Goal: Transaction & Acquisition: Purchase product/service

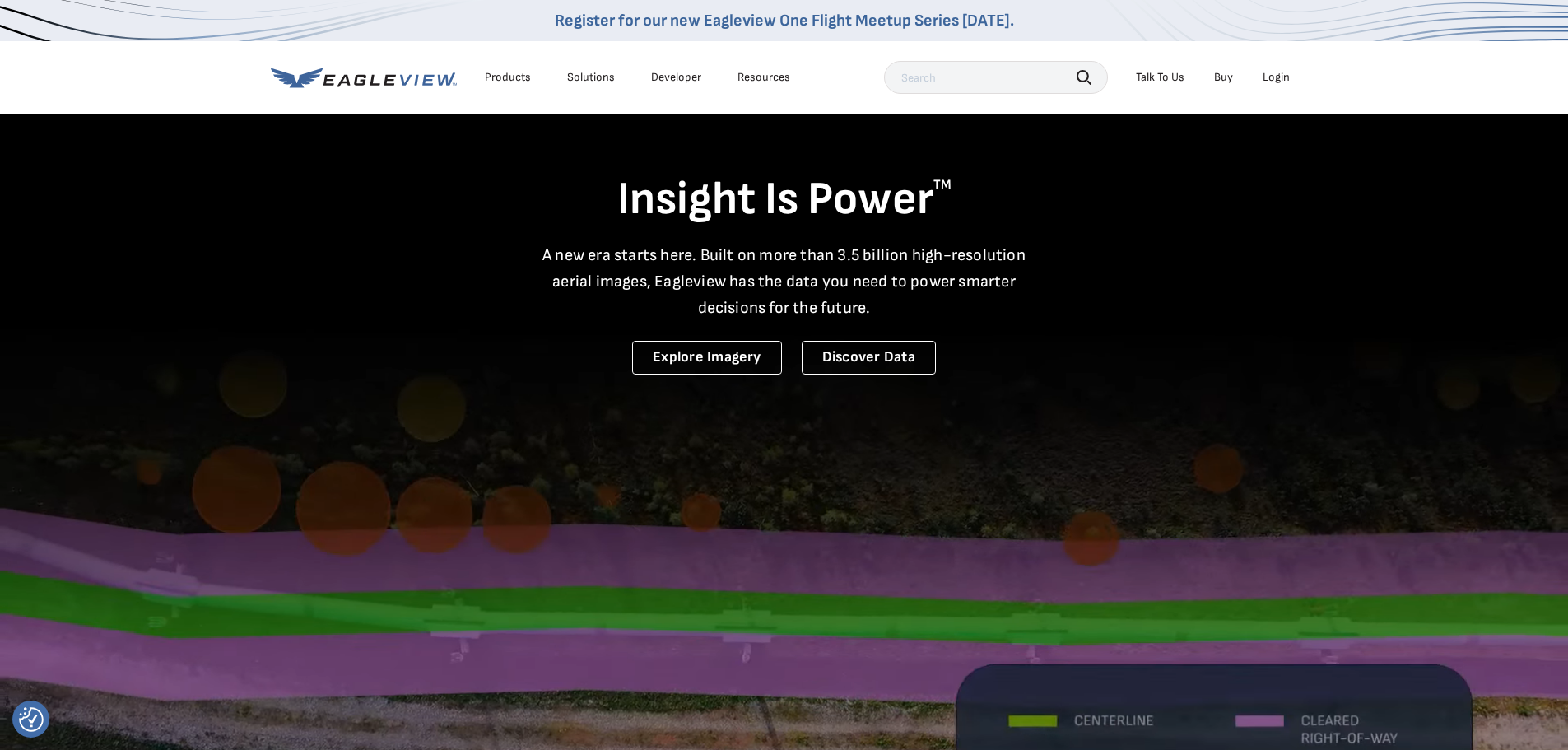
click at [1283, 74] on div "Login" at bounding box center [1276, 77] width 27 height 15
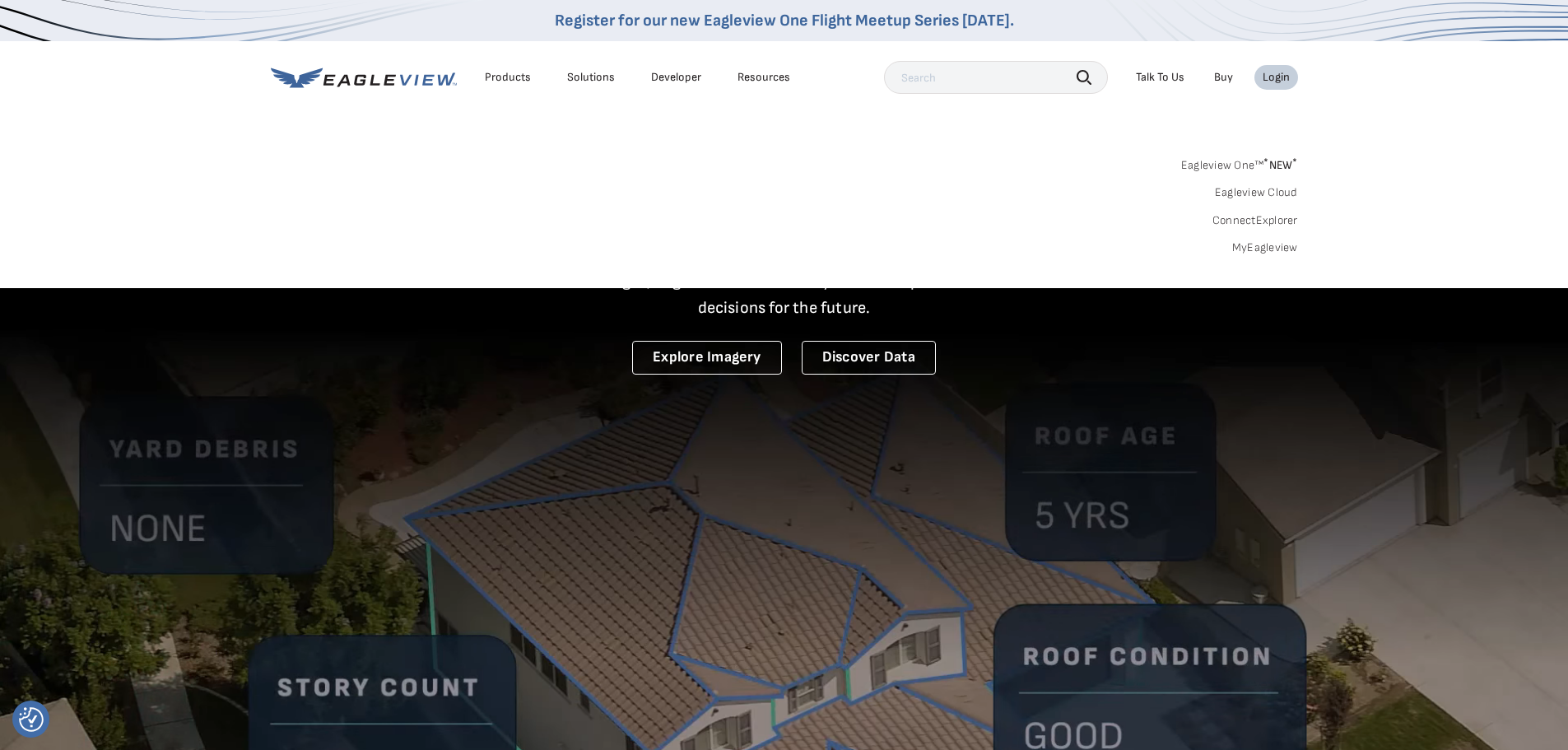
click at [1247, 165] on link "Eagleview One™ * NEW *" at bounding box center [1240, 162] width 117 height 19
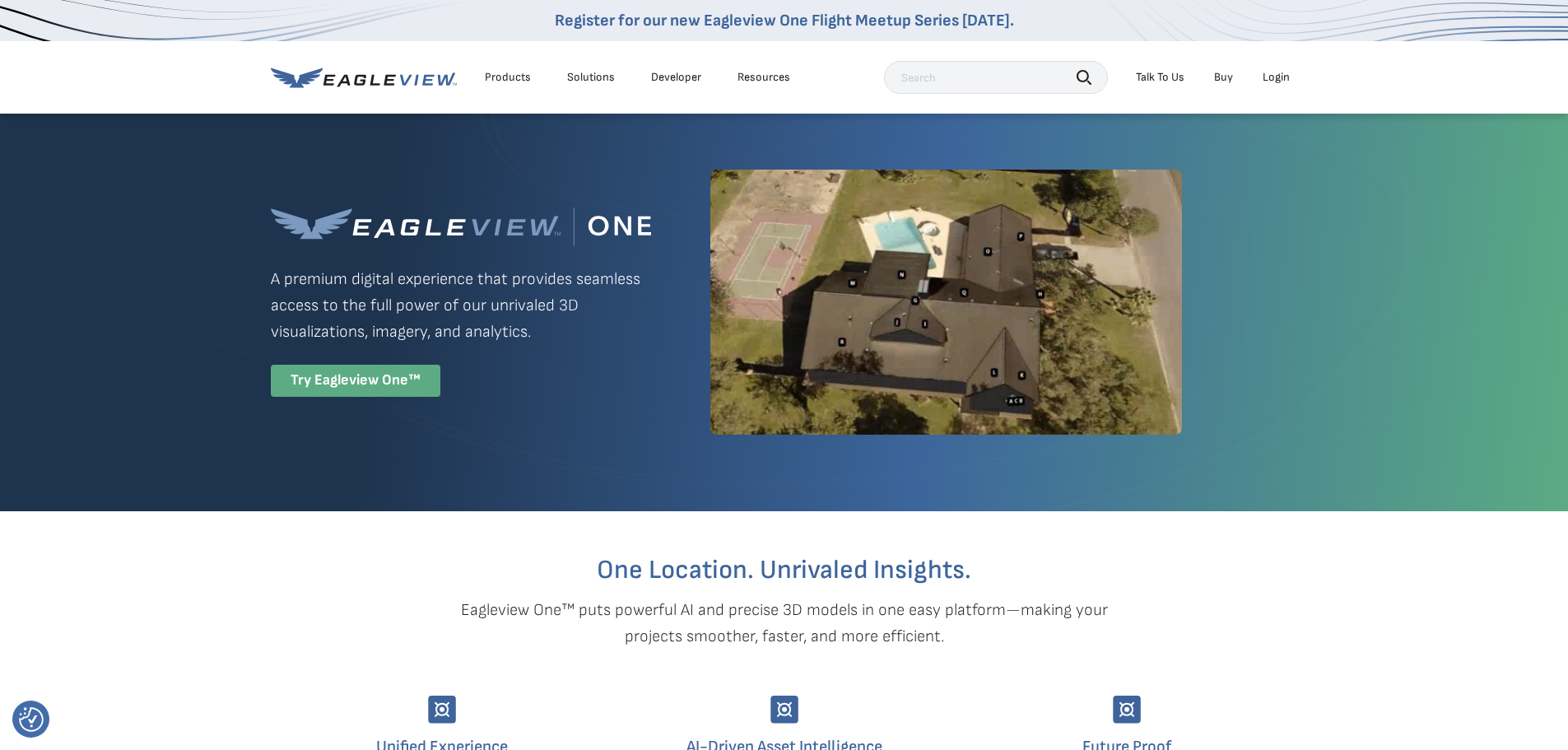
click at [365, 377] on div "Try Eagleview One™" at bounding box center [356, 380] width 169 height 32
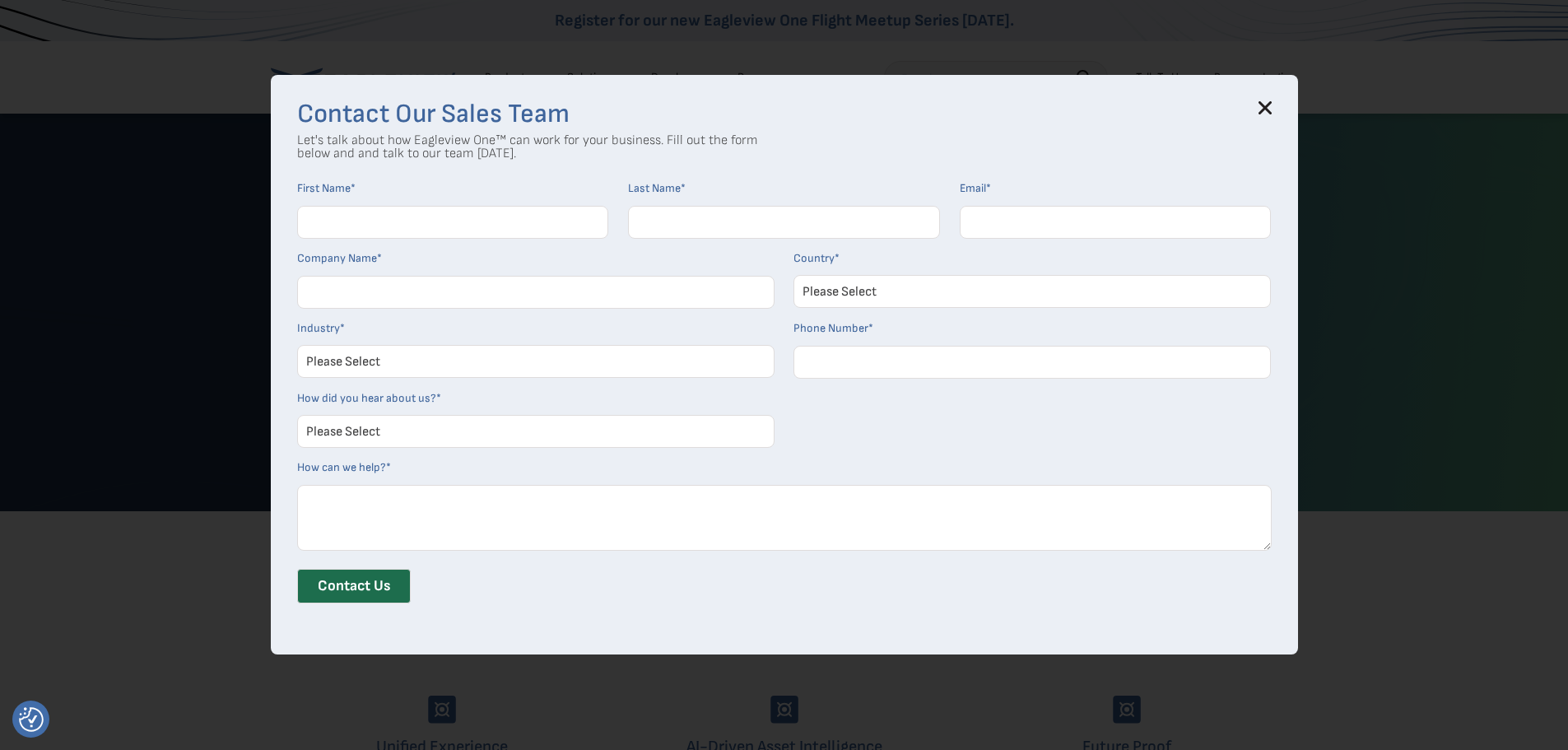
click at [1269, 110] on icon at bounding box center [1265, 108] width 11 height 11
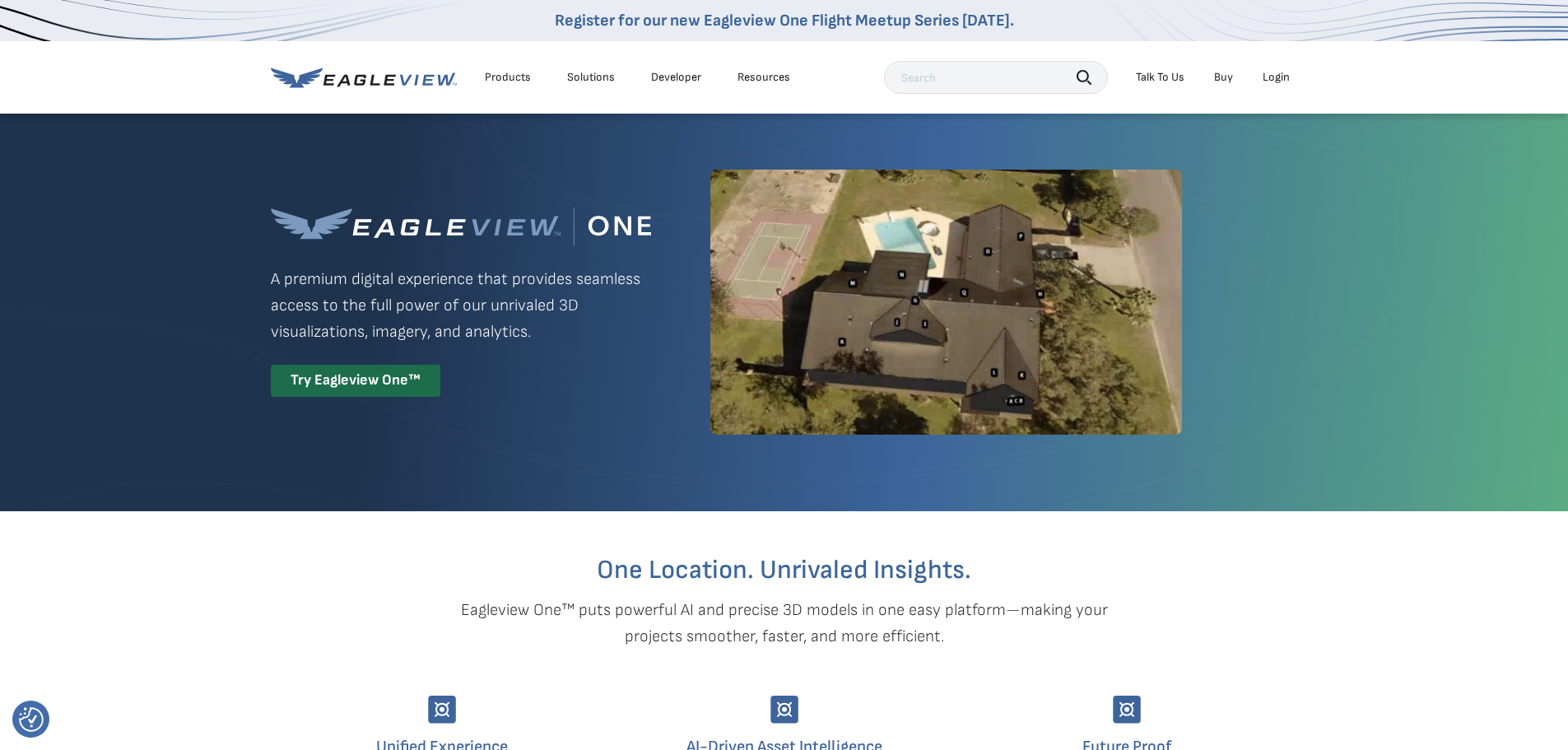
click at [1222, 75] on link "Buy" at bounding box center [1224, 77] width 19 height 15
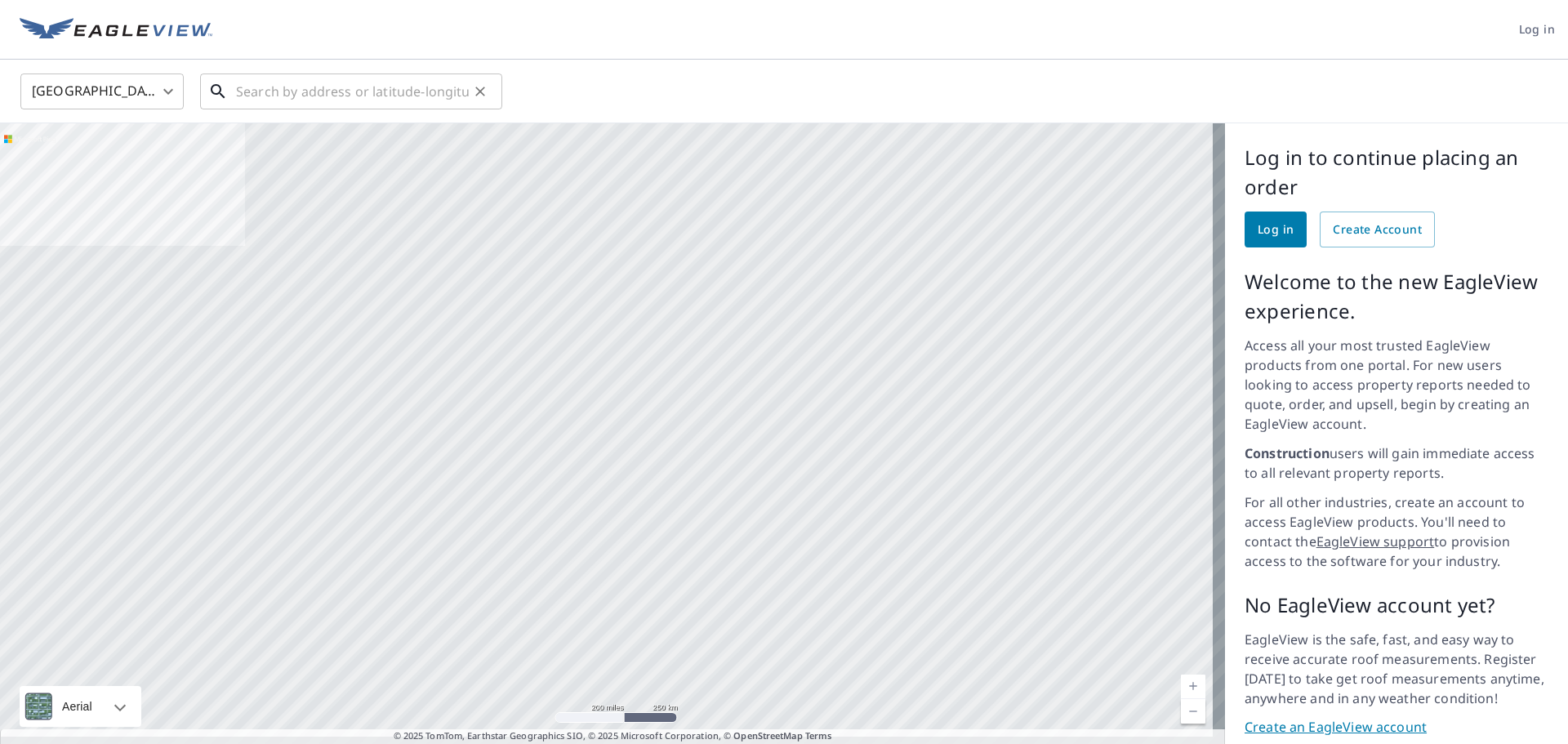
click at [275, 96] on input "text" at bounding box center [352, 91] width 233 height 46
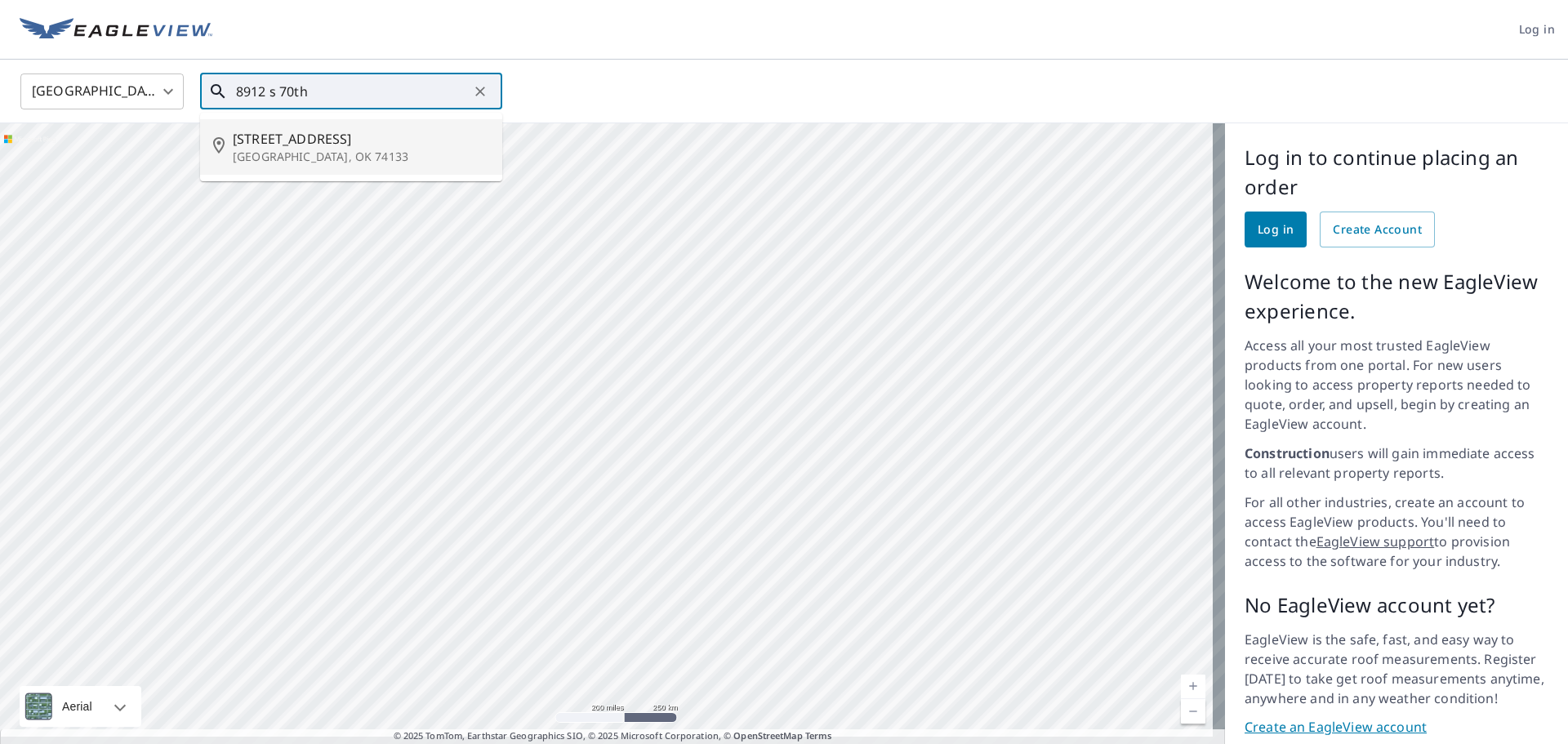
click at [329, 154] on p "[GEOGRAPHIC_DATA], OK 74133" at bounding box center [361, 157] width 256 height 17
type input "8912 S 70th East Ave Tulsa, OK 74133"
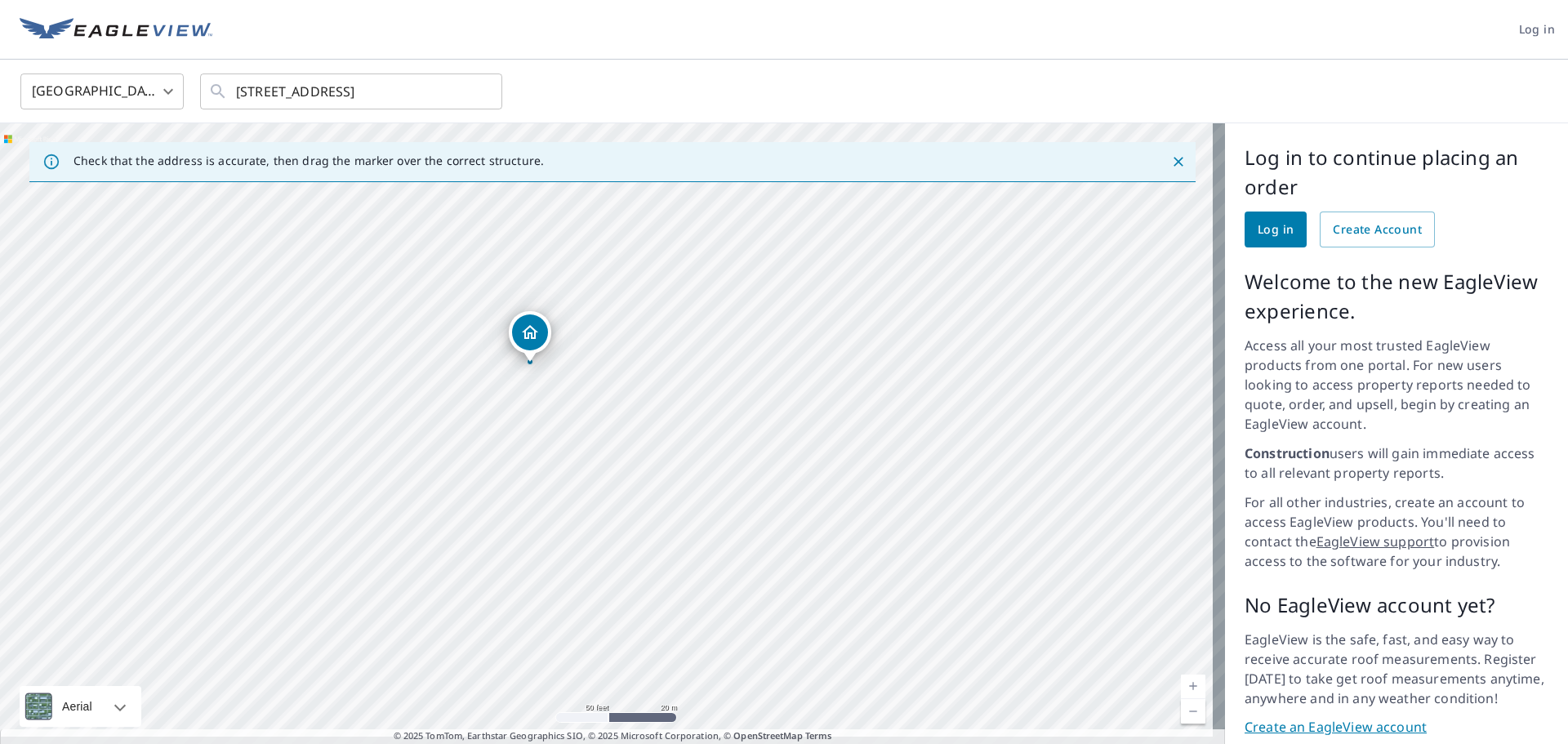
click at [1261, 228] on span "Log in" at bounding box center [1275, 229] width 36 height 20
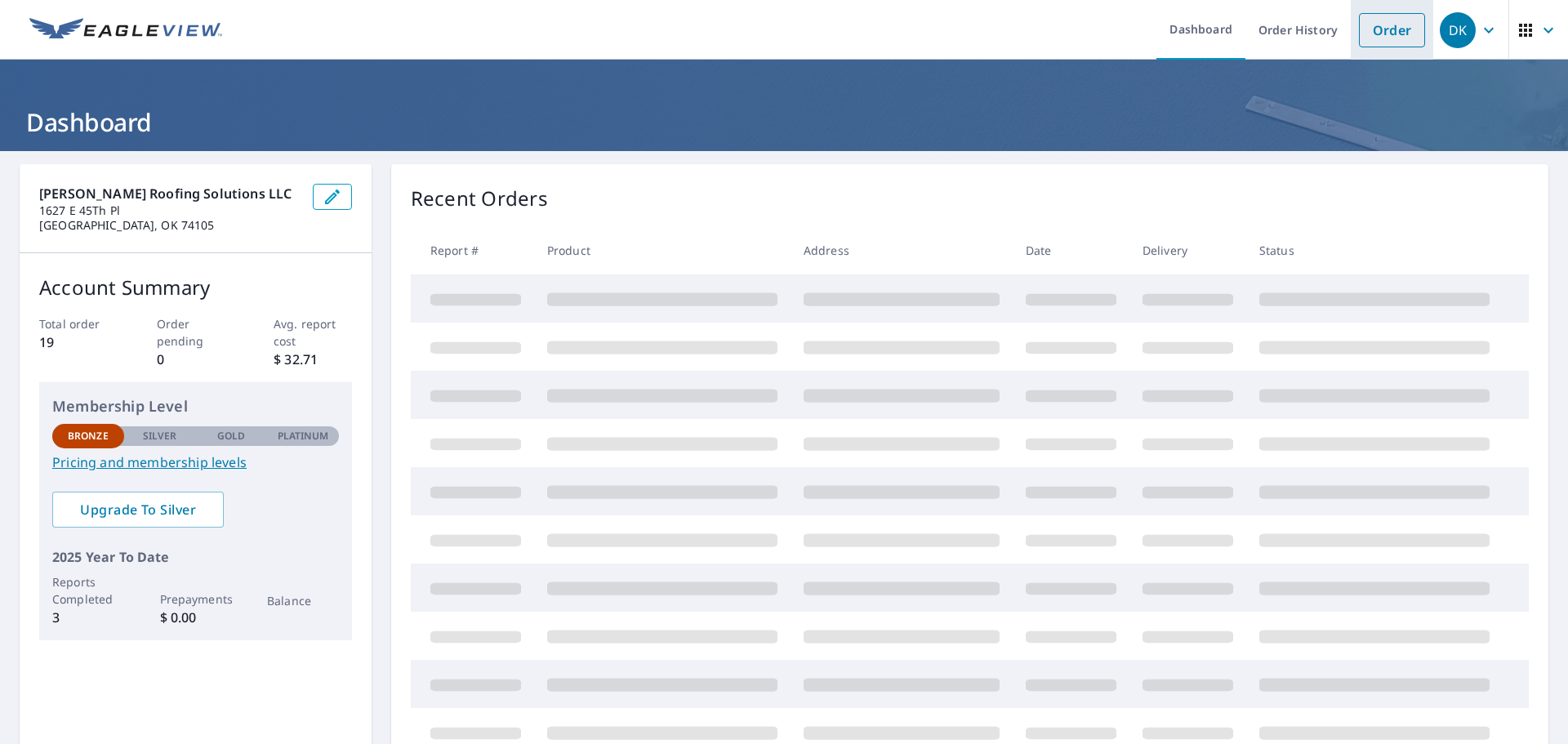
click at [1378, 32] on link "Order" at bounding box center [1392, 30] width 66 height 34
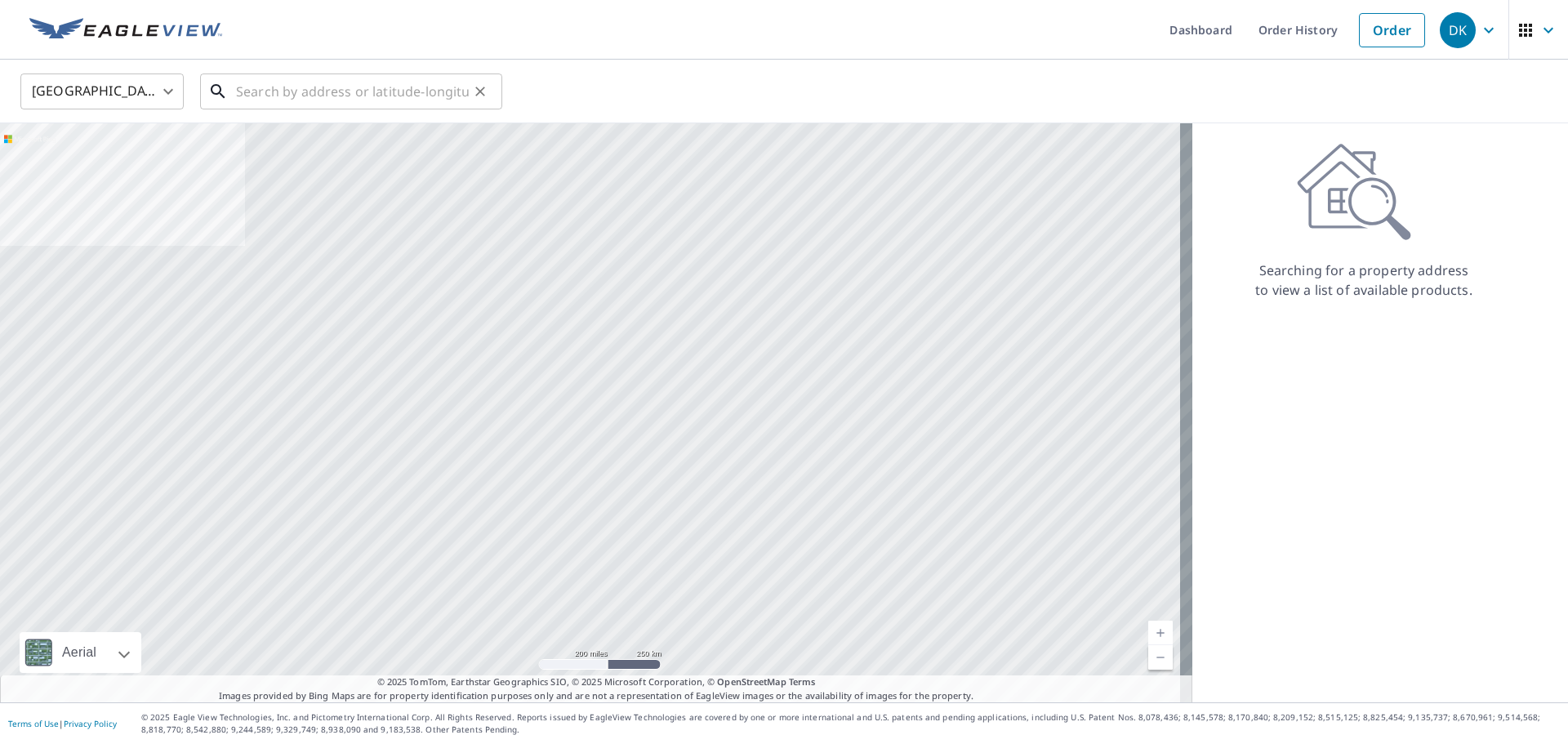
click at [341, 81] on input "text" at bounding box center [352, 91] width 233 height 46
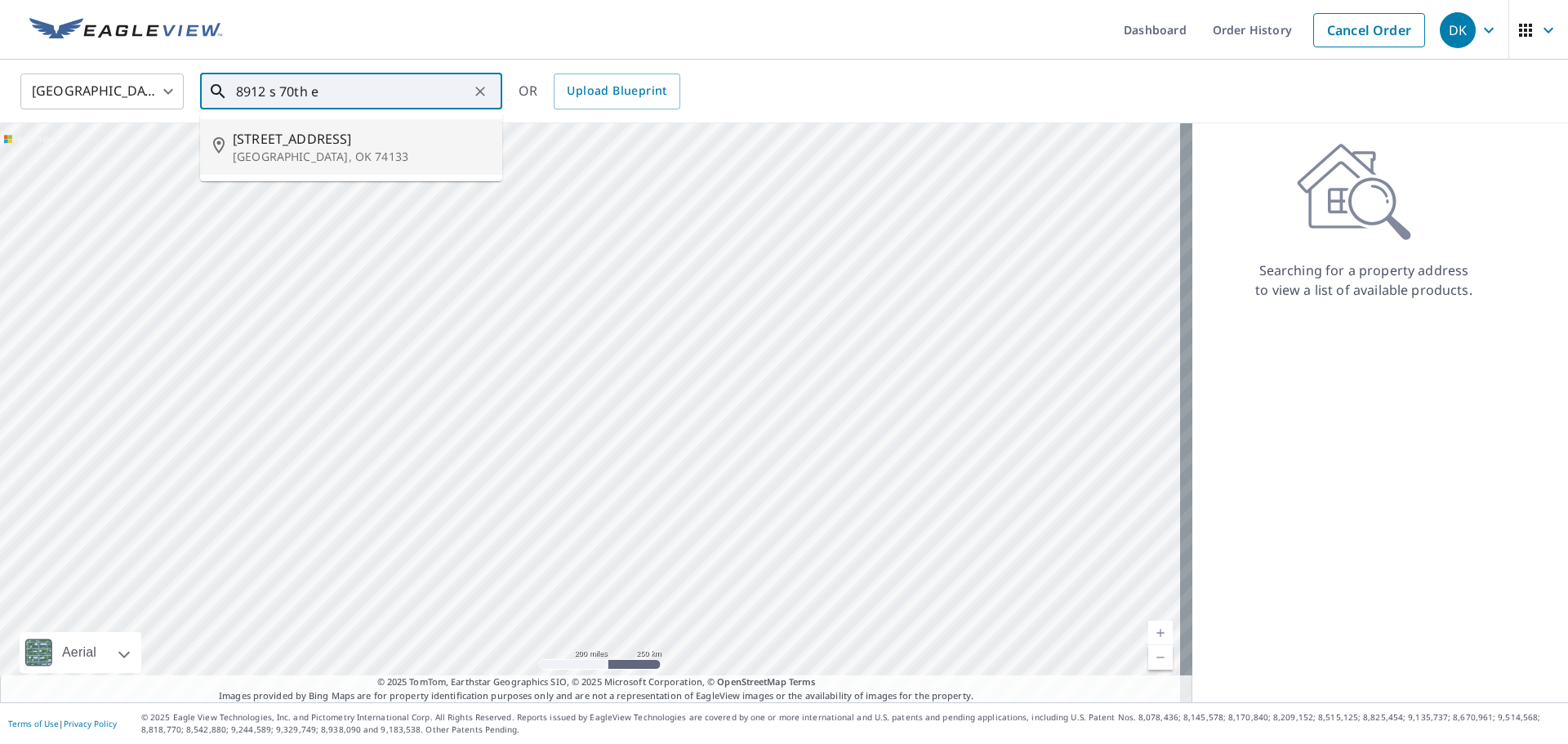
click at [332, 164] on p "[GEOGRAPHIC_DATA], OK 74133" at bounding box center [361, 157] width 256 height 17
type input "[STREET_ADDRESS]"
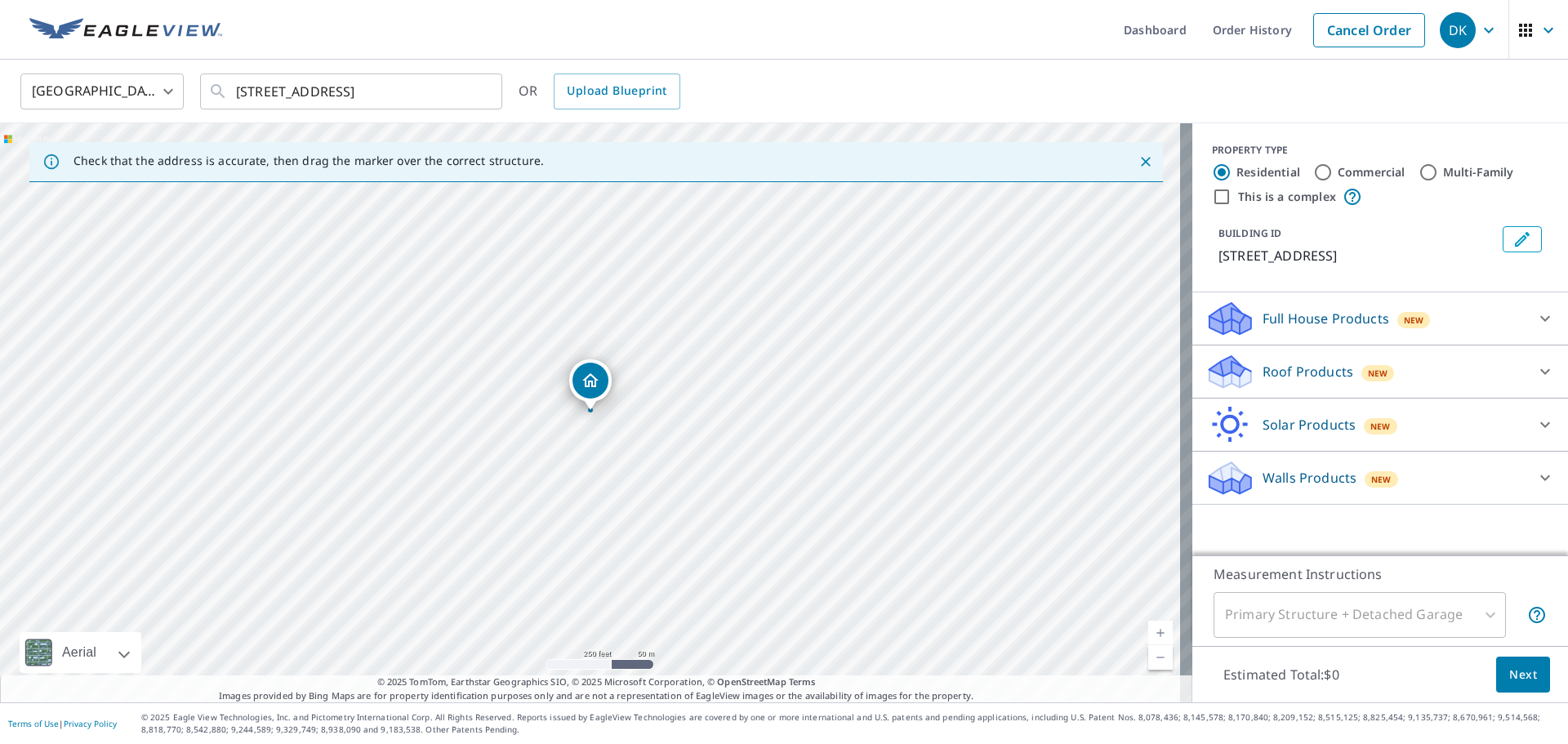
click at [1437, 375] on div "Roof Products New" at bounding box center [1366, 372] width 321 height 38
click at [1305, 375] on p "Roof Products" at bounding box center [1308, 371] width 91 height 20
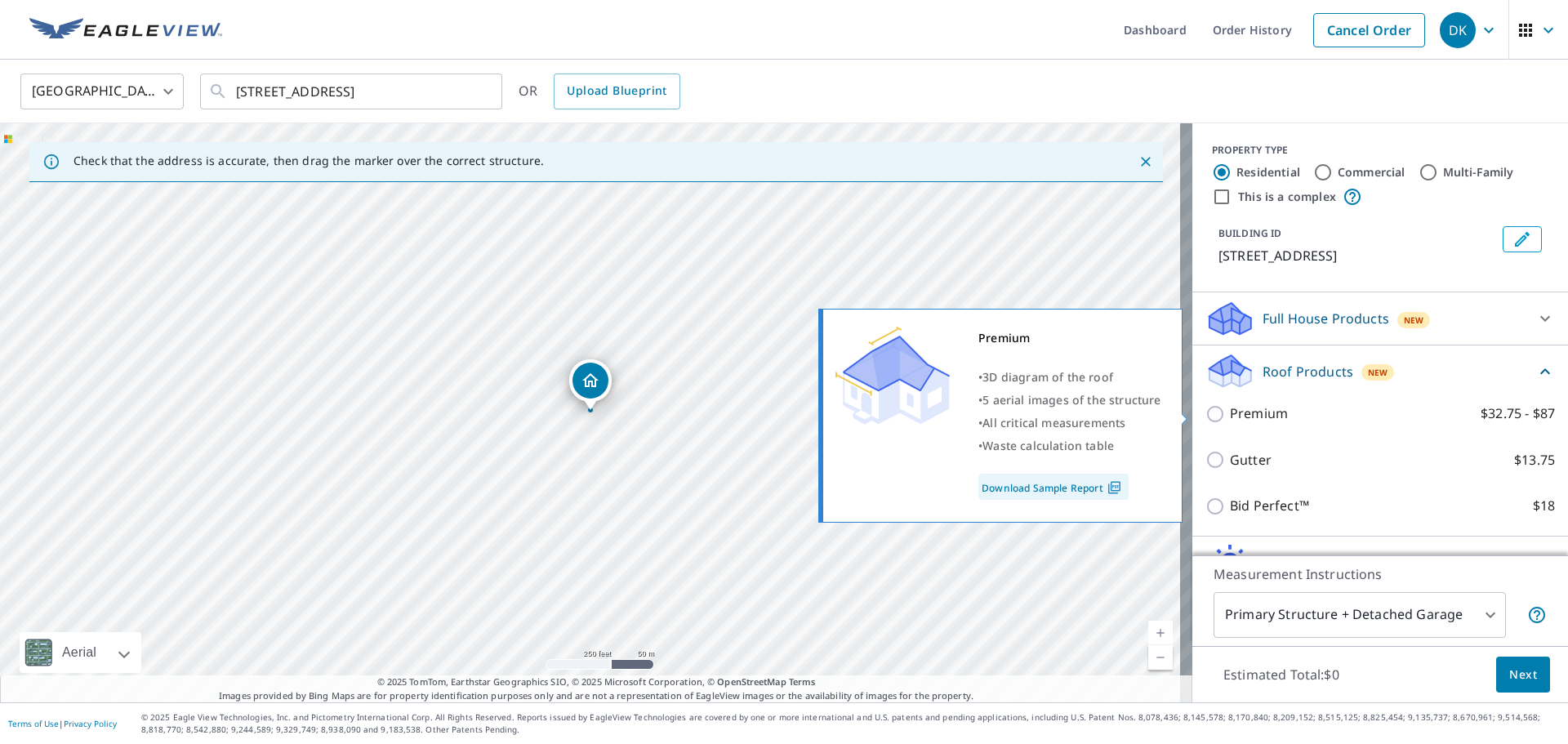
click at [1206, 419] on input "Premium $32.75 - $87" at bounding box center [1218, 414] width 24 height 20
checkbox input "true"
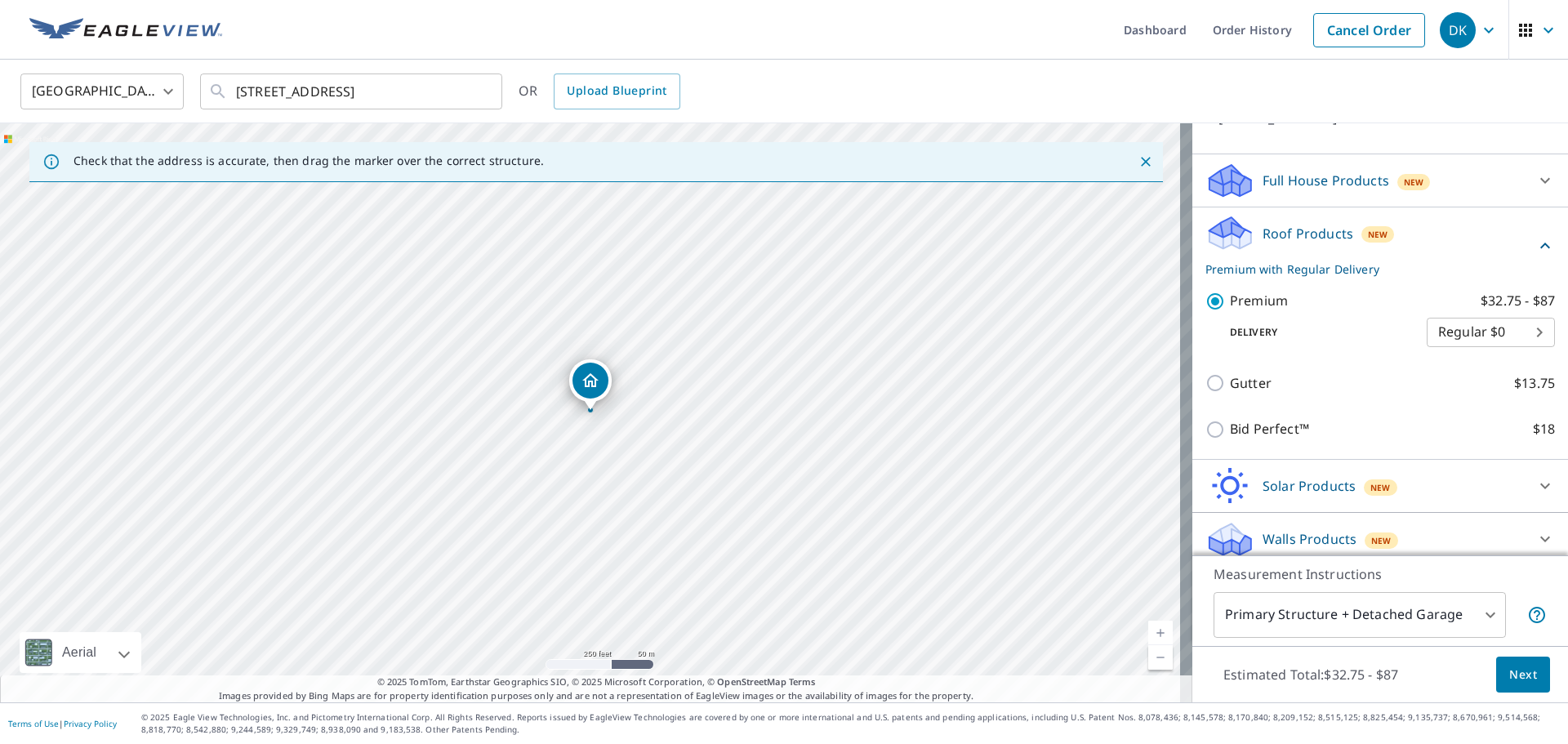
scroll to position [149, 0]
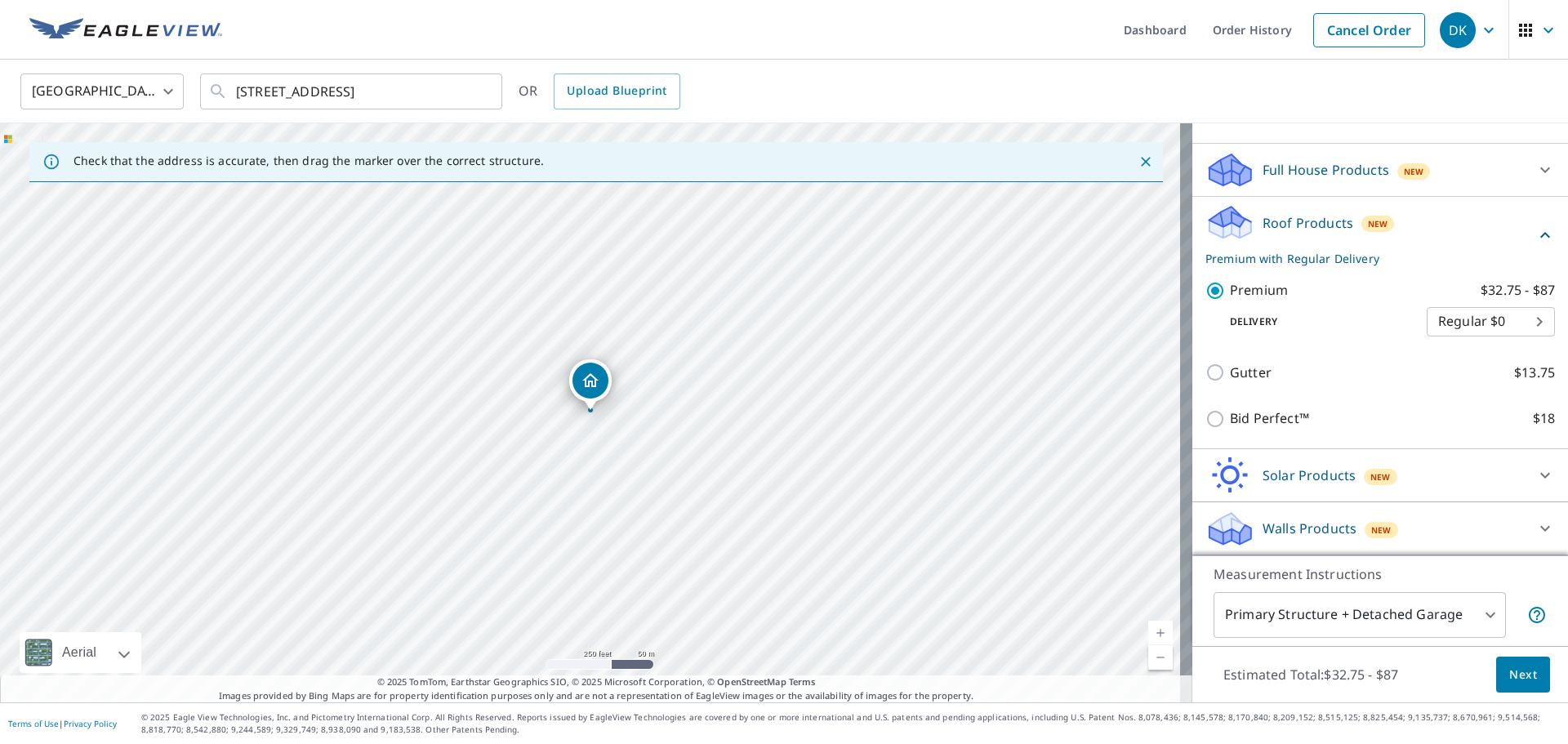
click at [1516, 680] on span "Next" at bounding box center [1524, 674] width 28 height 20
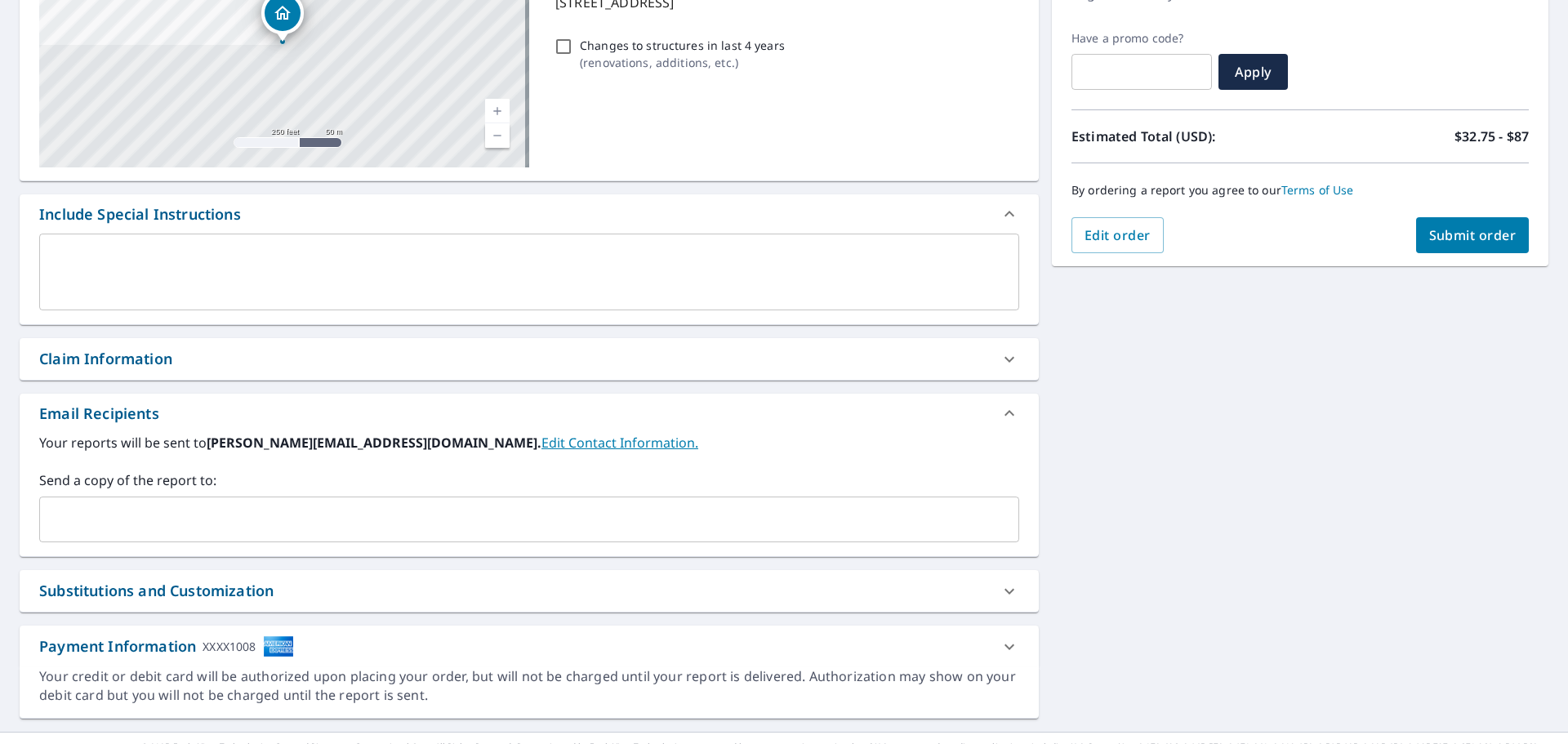
scroll to position [284, 0]
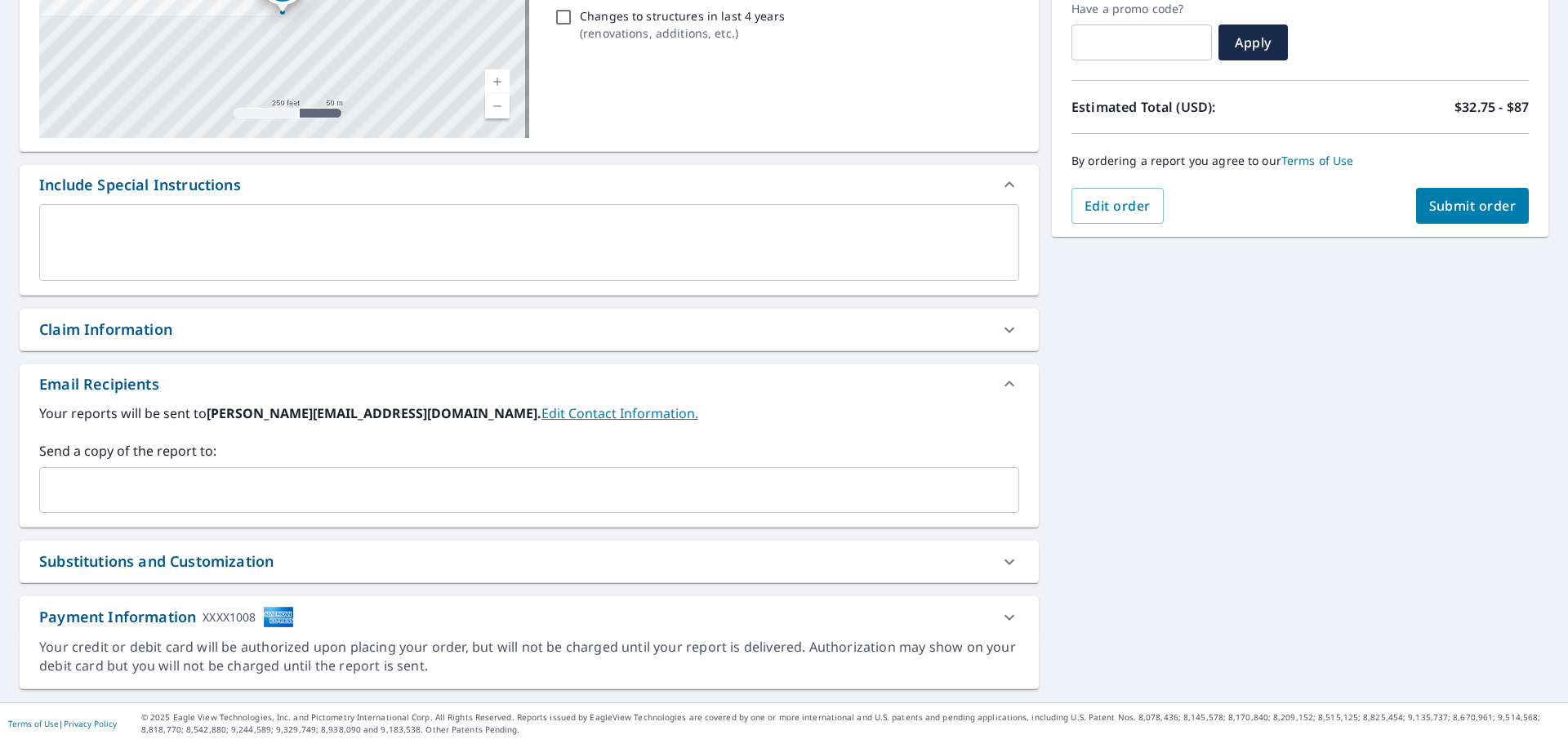
click at [1450, 201] on span "Submit order" at bounding box center [1473, 206] width 87 height 18
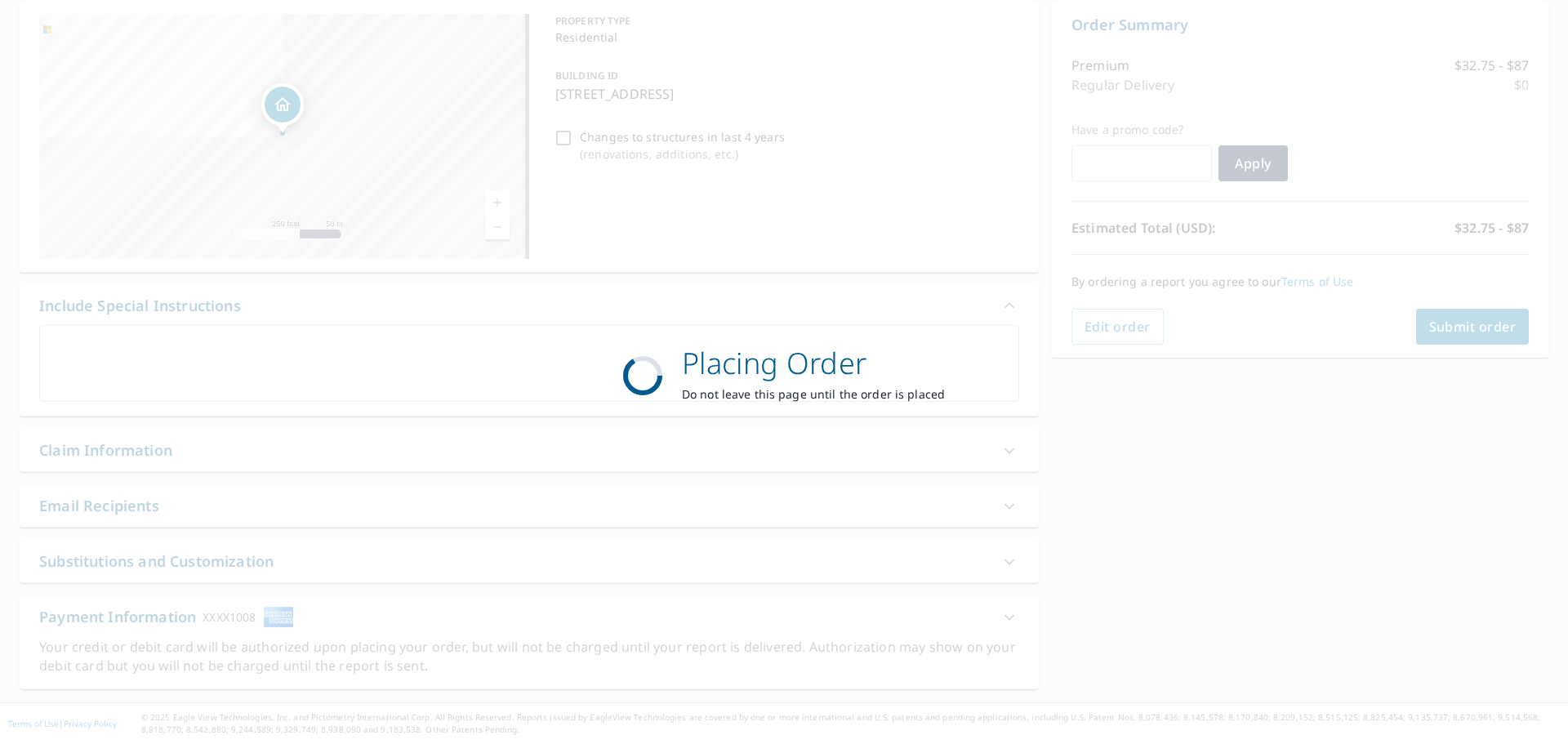
scroll to position [164, 0]
